Goal: Task Accomplishment & Management: Manage account settings

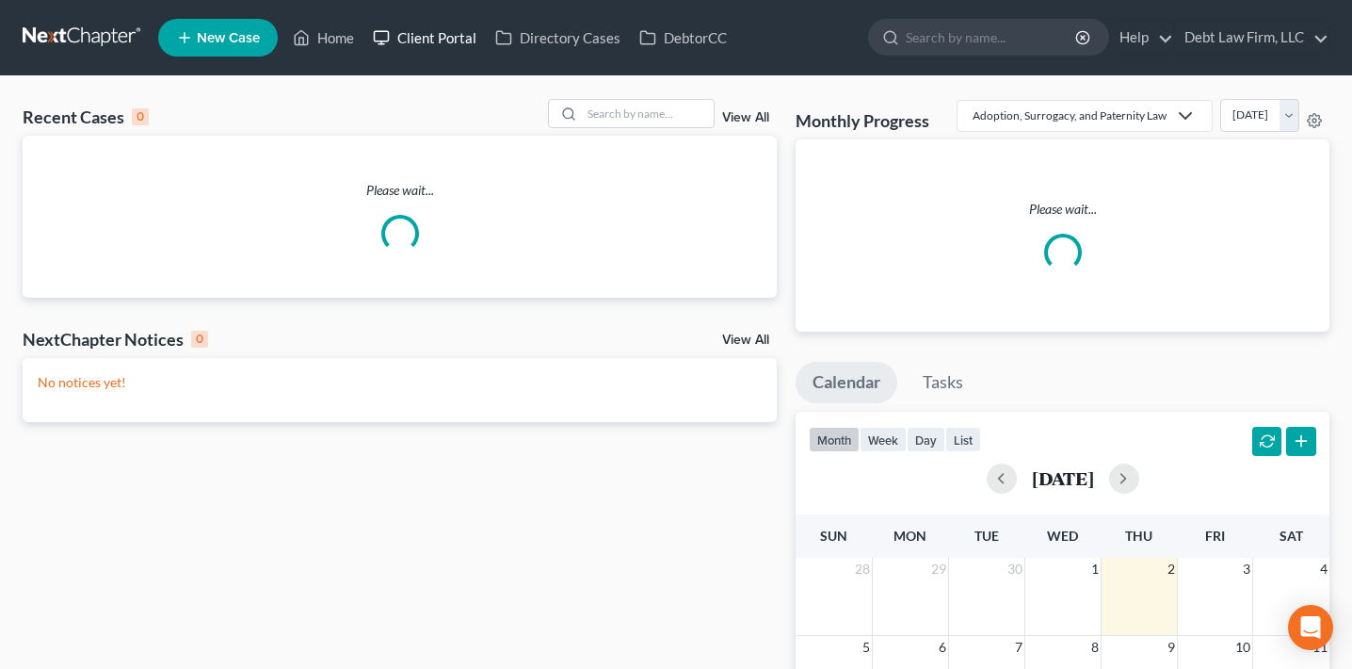
click at [451, 40] on link "Client Portal" at bounding box center [425, 38] width 122 height 34
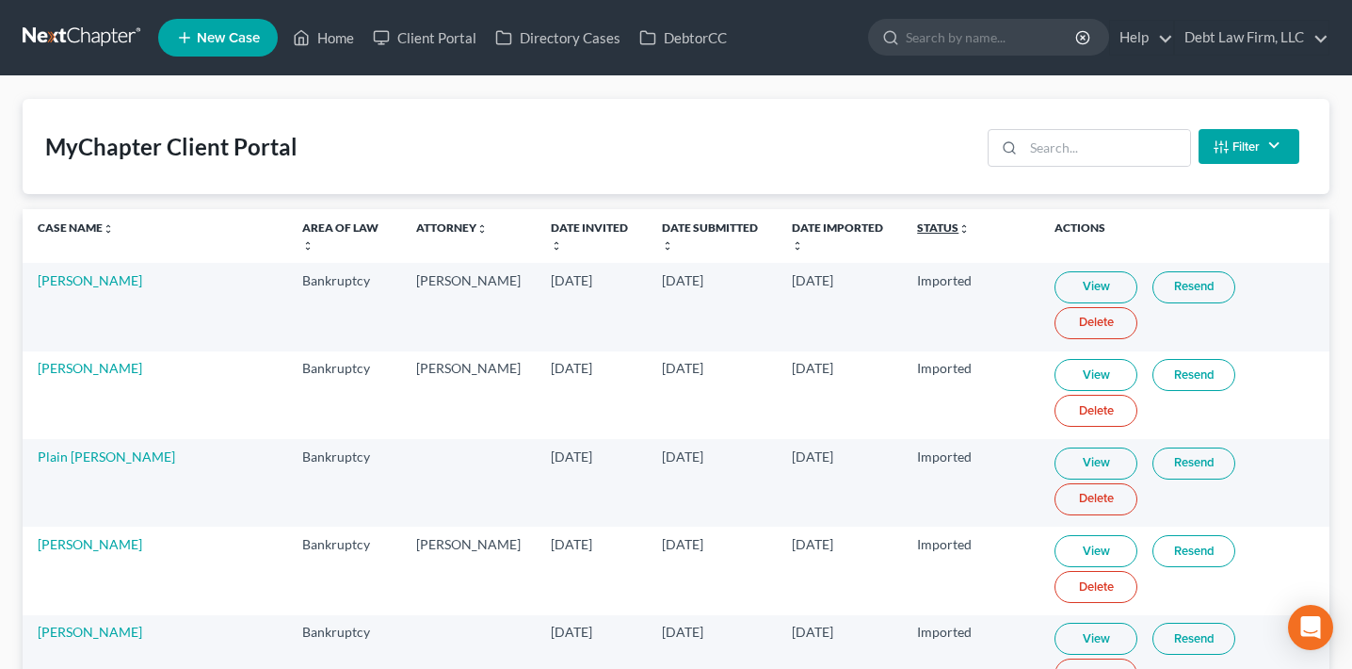
click at [917, 231] on link "Status unfold_more expand_more expand_less" at bounding box center [943, 227] width 53 height 14
click at [563, 234] on th "Date Invited unfold_more expand_more expand_less" at bounding box center [591, 236] width 111 height 54
click at [569, 224] on link "Date Invited unfold_more expand_more expand_less" at bounding box center [589, 235] width 77 height 30
click at [569, 224] on link "Date Invited unfold_more expand_more expand_less" at bounding box center [588, 235] width 77 height 30
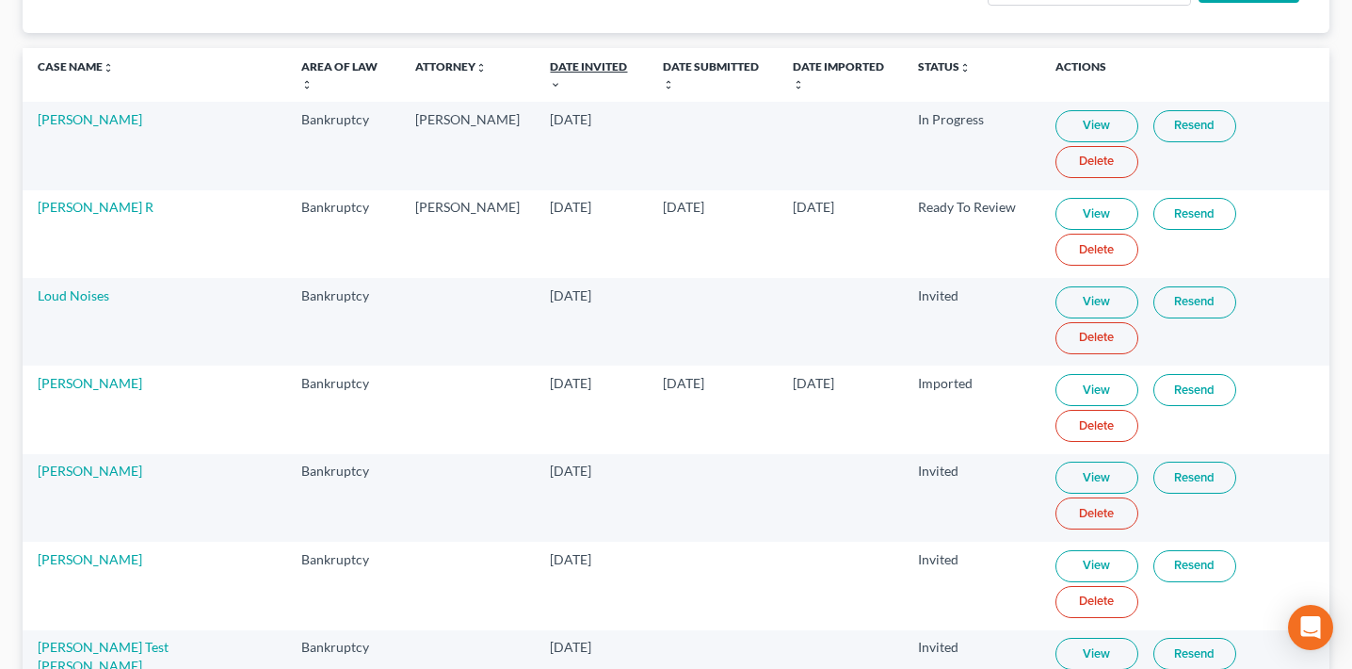
scroll to position [167, 0]
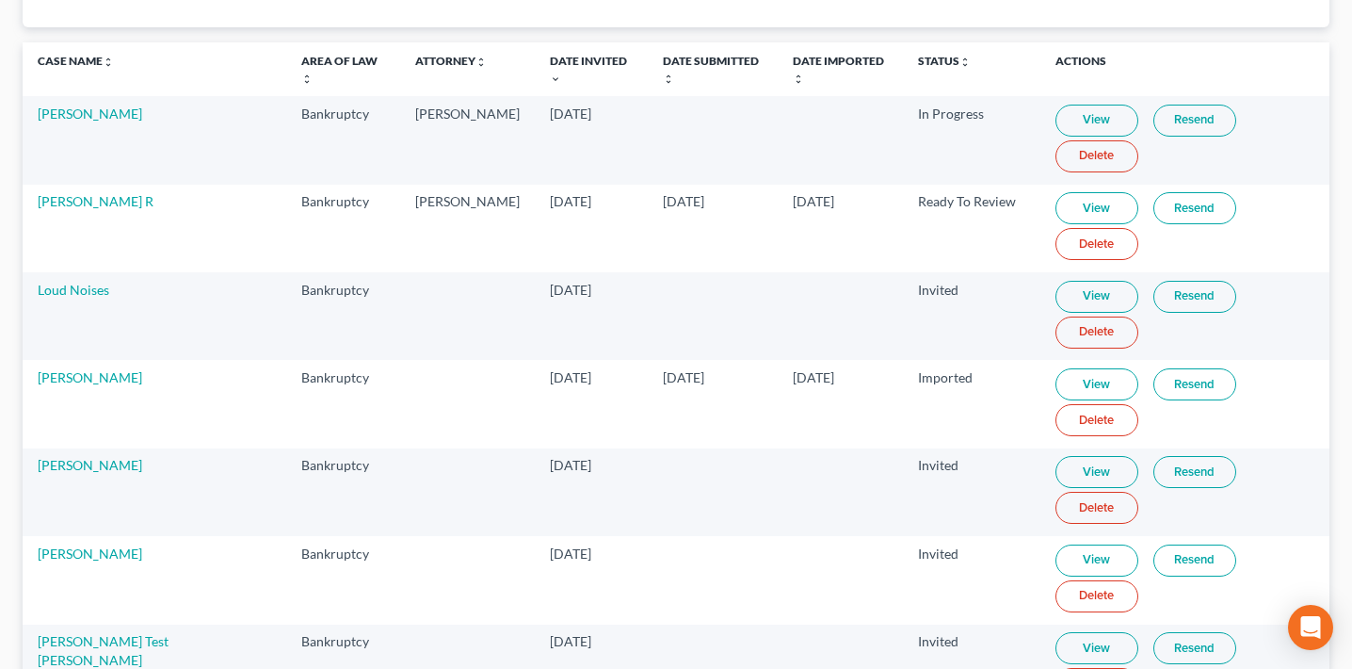
click at [1172, 304] on link "Resend" at bounding box center [1195, 297] width 83 height 32
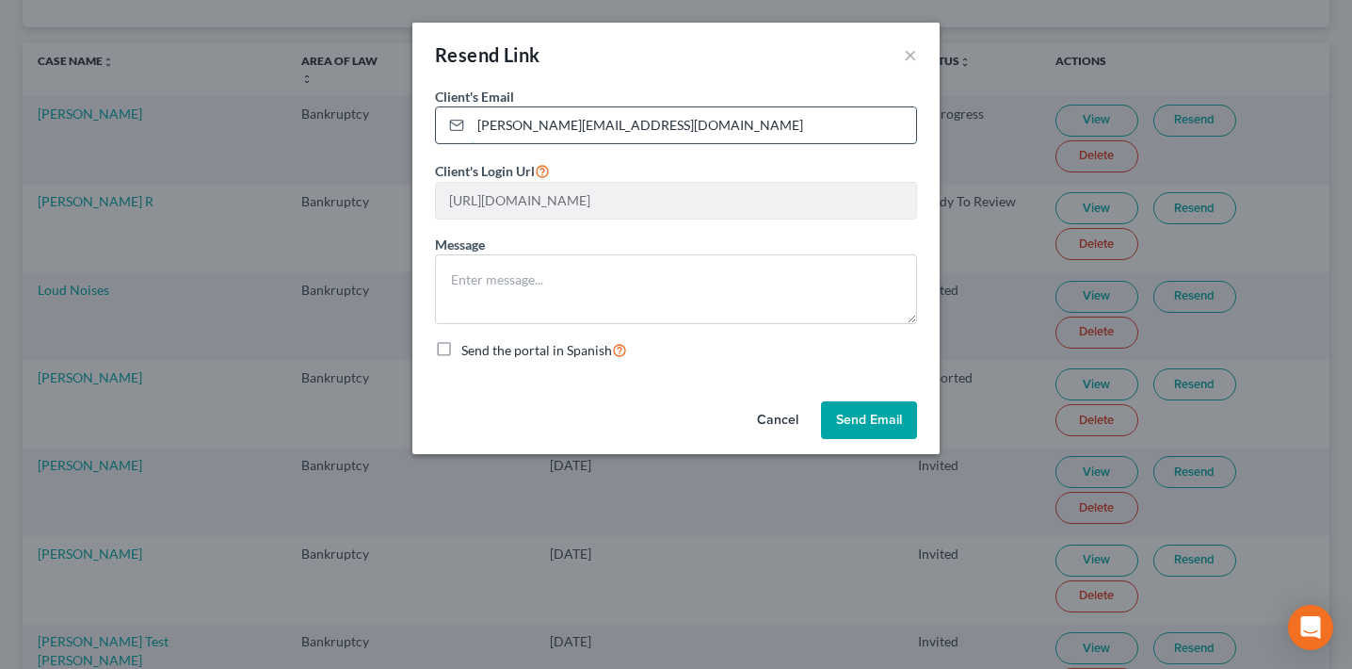
click at [609, 127] on input "[PERSON_NAME][EMAIL_ADDRESS][DOMAIN_NAME]" at bounding box center [693, 125] width 445 height 36
type input "[PERSON_NAME][EMAIL_ADDRESS][DOMAIN_NAME]"
click at [731, 369] on div "Client's Email * [PERSON_NAME][EMAIL_ADDRESS][DOMAIN_NAME] Client's Login Url […" at bounding box center [675, 240] width 527 height 307
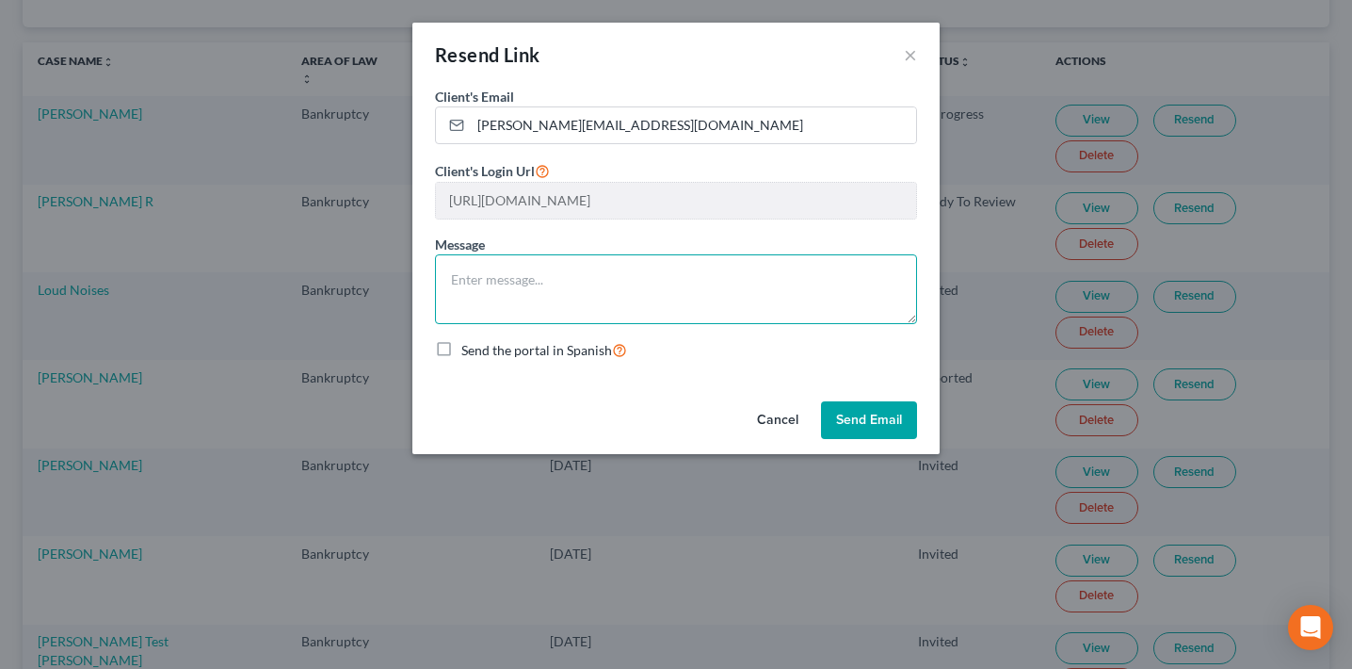
click at [725, 283] on textarea at bounding box center [676, 289] width 482 height 70
click at [864, 416] on button "Send Email" at bounding box center [869, 420] width 96 height 38
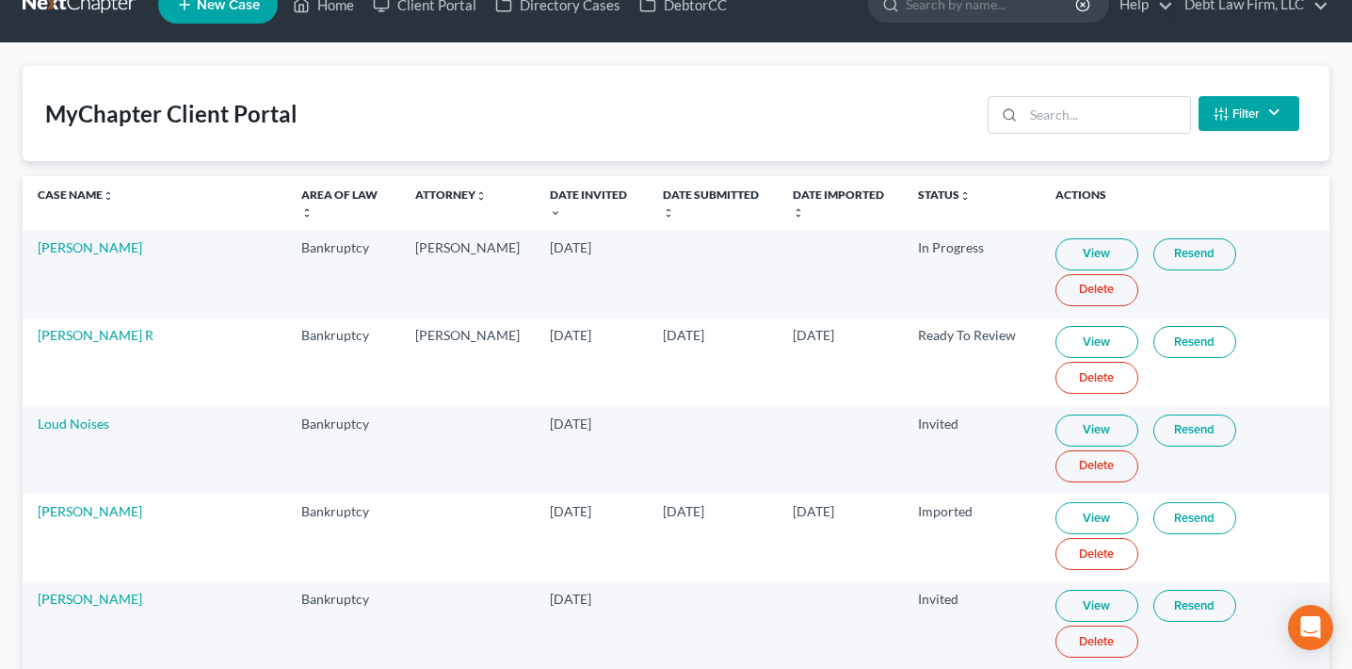
scroll to position [0, 0]
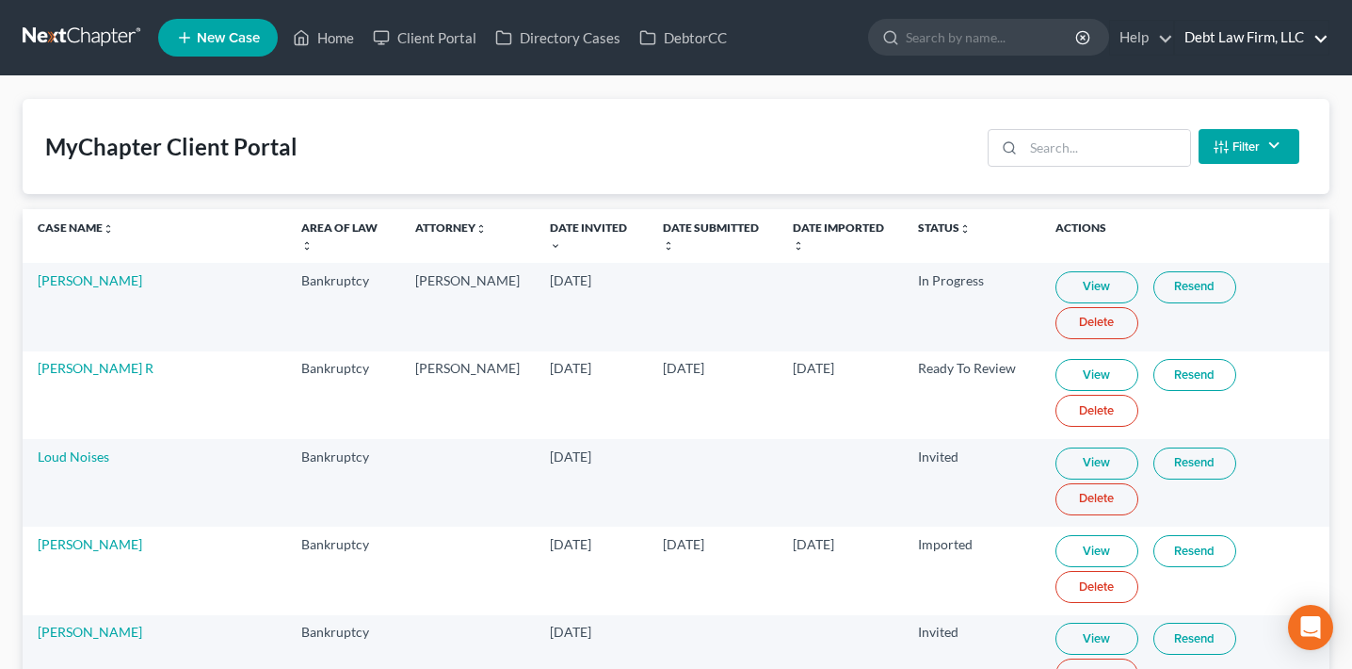
click at [1275, 35] on link "Debt Law Firm, LLC" at bounding box center [1252, 38] width 154 height 34
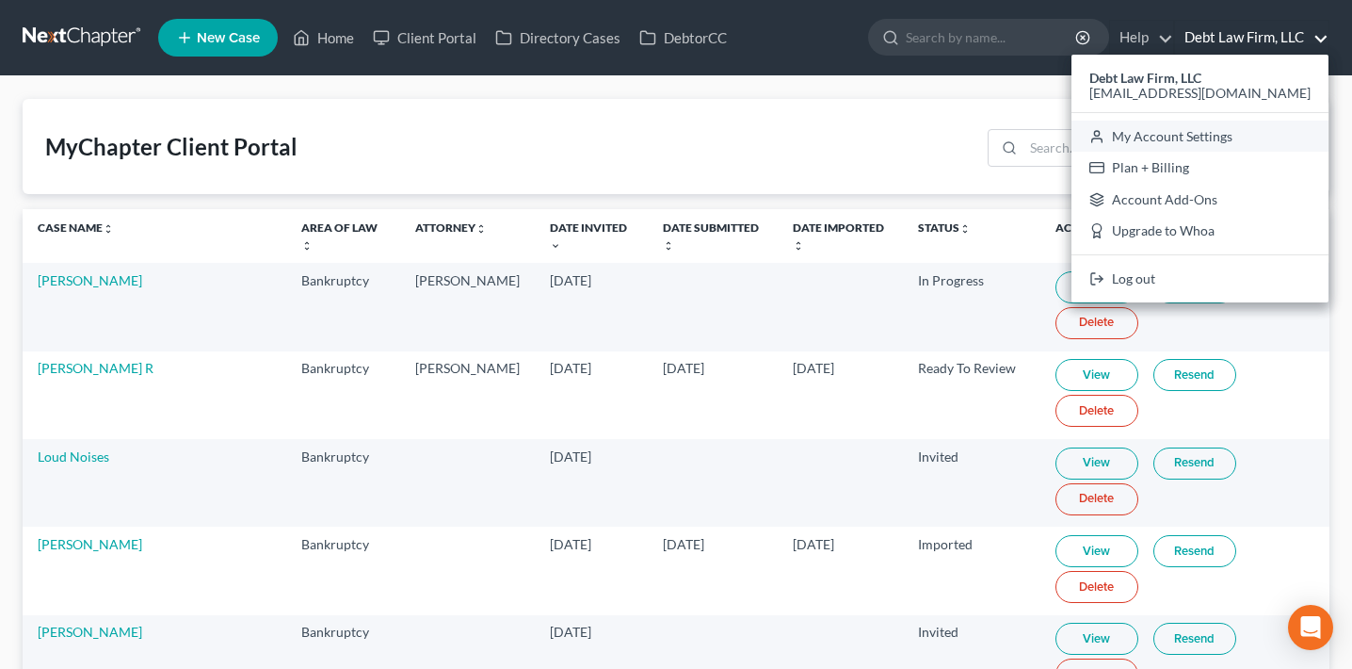
click at [1230, 140] on link "My Account Settings" at bounding box center [1200, 137] width 257 height 32
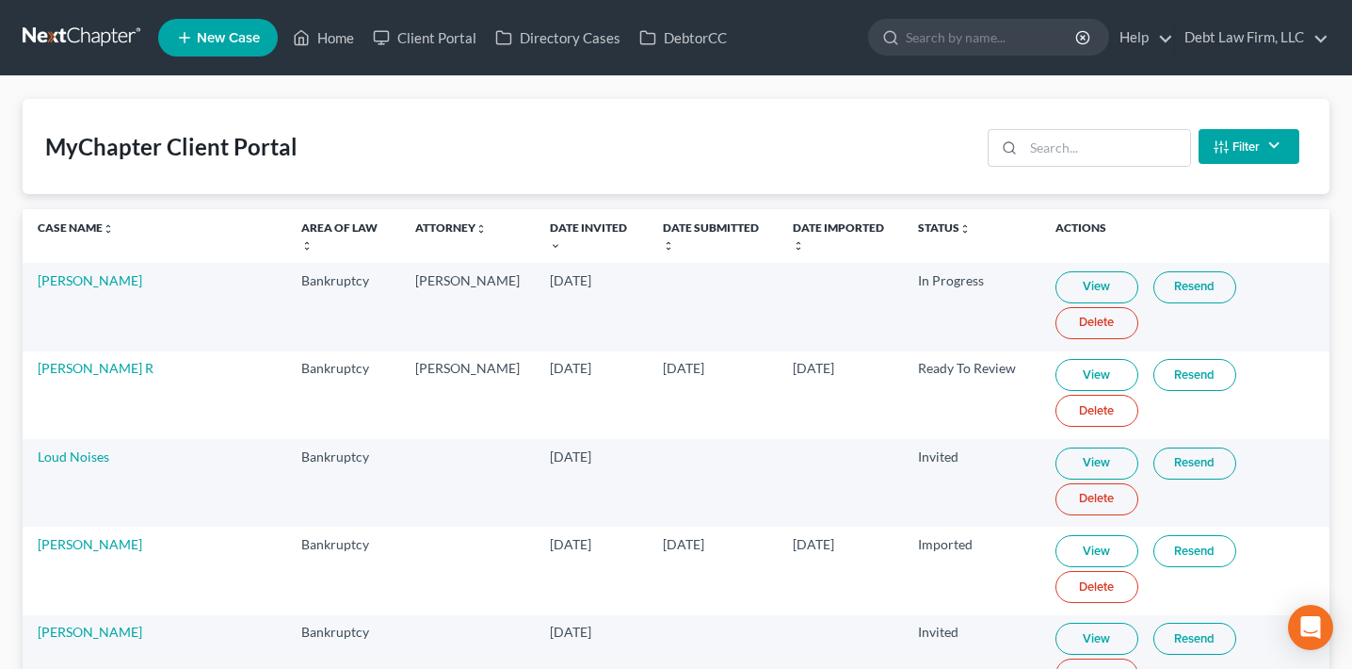
select select "24"
select select "36"
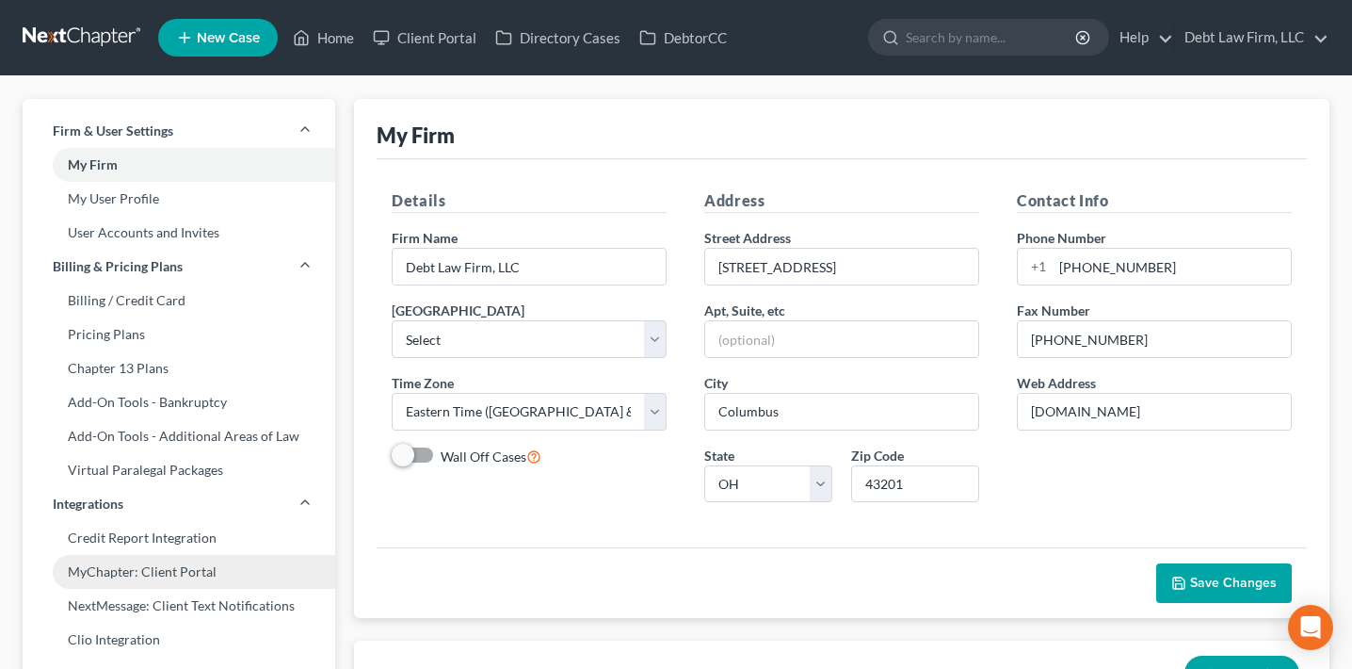
click at [154, 574] on link "MyChapter: Client Portal" at bounding box center [179, 572] width 313 height 34
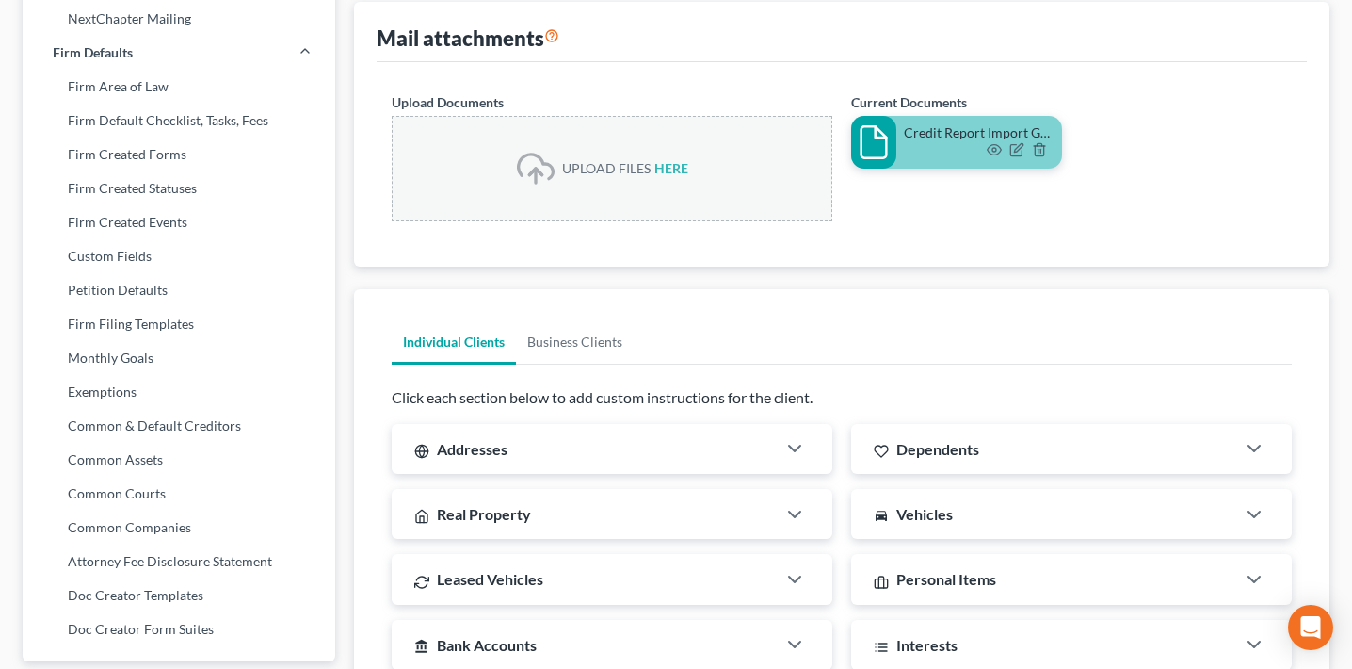
scroll to position [1026, 0]
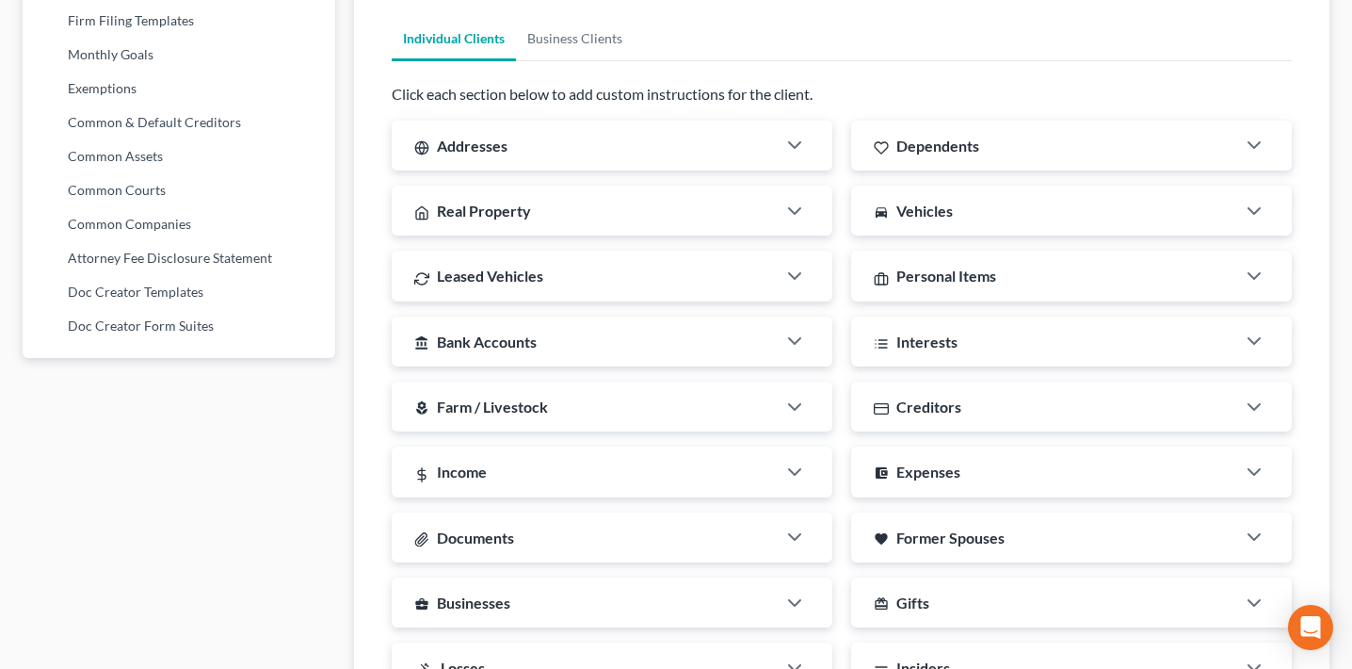
click at [578, 155] on div "Addresses" at bounding box center [584, 146] width 384 height 50
